Goal: Task Accomplishment & Management: Manage account settings

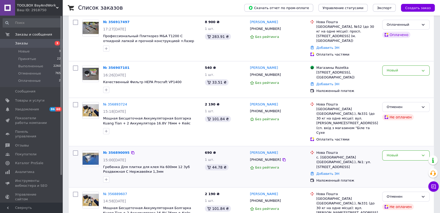
scroll to position [12, 0]
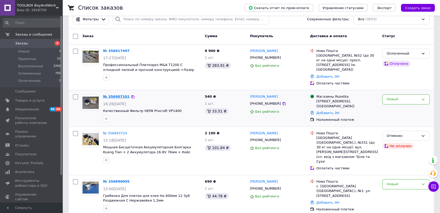
click at [122, 95] on link "№ 356907101" at bounding box center [116, 97] width 27 height 4
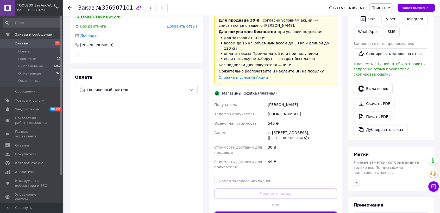
scroll to position [127, 0]
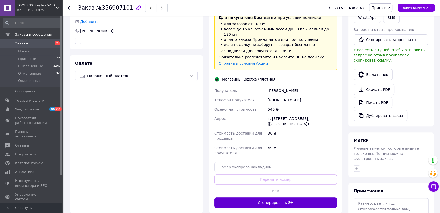
click at [262, 198] on button "Сгенерировать ЭН" at bounding box center [275, 203] width 123 height 10
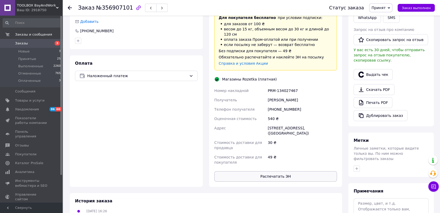
click at [290, 161] on div "49 ₴" at bounding box center [302, 160] width 71 height 15
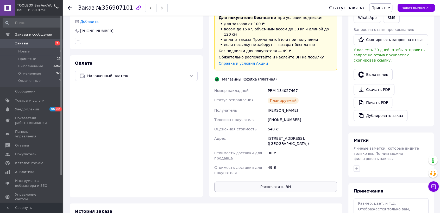
click at [283, 182] on button "Распечатать ЭН" at bounding box center [275, 187] width 123 height 10
click at [73, 7] on div at bounding box center [73, 8] width 10 height 16
click at [71, 7] on icon at bounding box center [70, 8] width 4 height 4
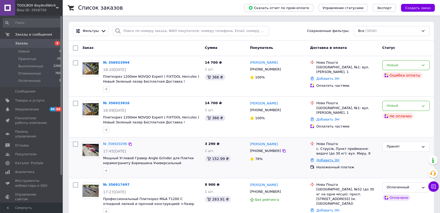
click at [327, 160] on link "Добавить ЭН" at bounding box center [327, 161] width 23 height 4
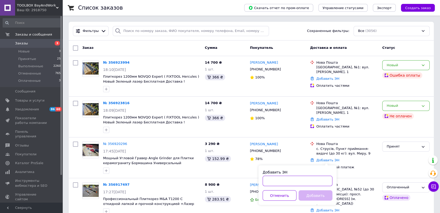
click at [295, 179] on input "Добавить ЭН" at bounding box center [298, 181] width 70 height 10
paste input "20451225365439"
type input "20451225365439"
click at [319, 194] on button "Добавить" at bounding box center [316, 196] width 34 height 10
